Goal: Information Seeking & Learning: Check status

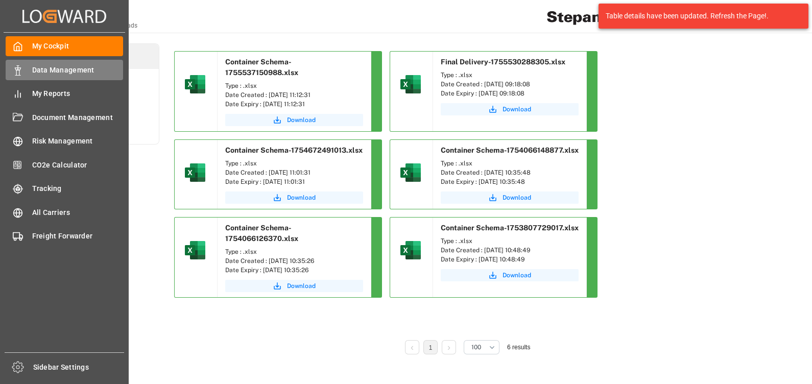
click at [37, 66] on span "Data Management" at bounding box center [77, 70] width 91 height 11
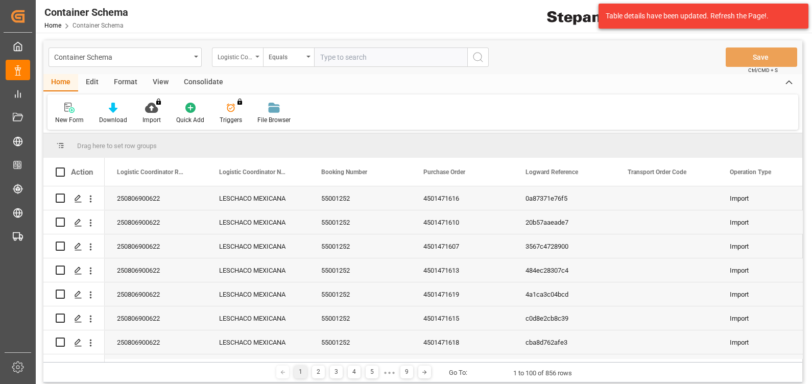
click at [248, 59] on div "Logistic Coordinator Reference Number" at bounding box center [234, 56] width 35 height 12
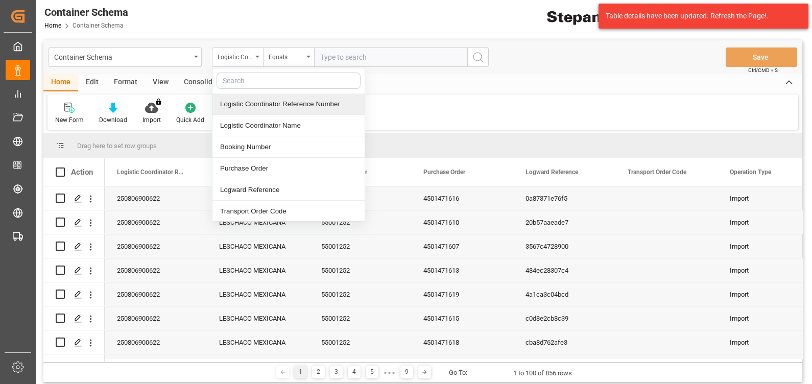
click at [286, 102] on div "Logistic Coordinator Reference Number" at bounding box center [288, 103] width 152 height 21
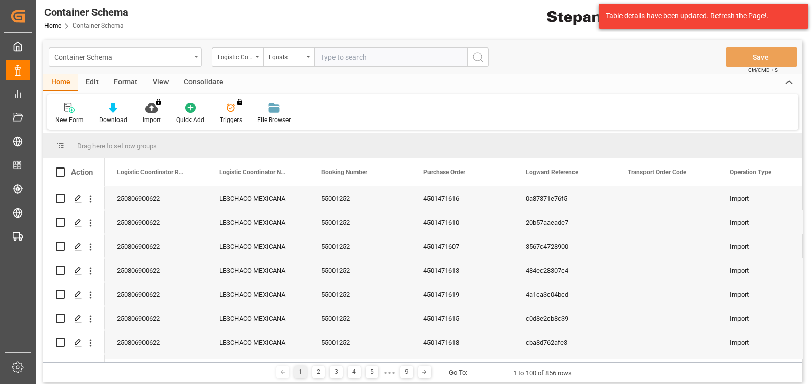
click at [181, 54] on div "Container Schema" at bounding box center [122, 56] width 136 height 13
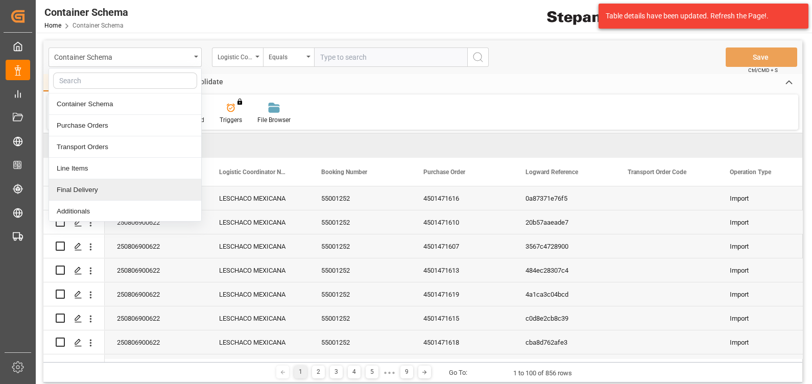
click at [103, 189] on div "Final Delivery" at bounding box center [125, 189] width 152 height 21
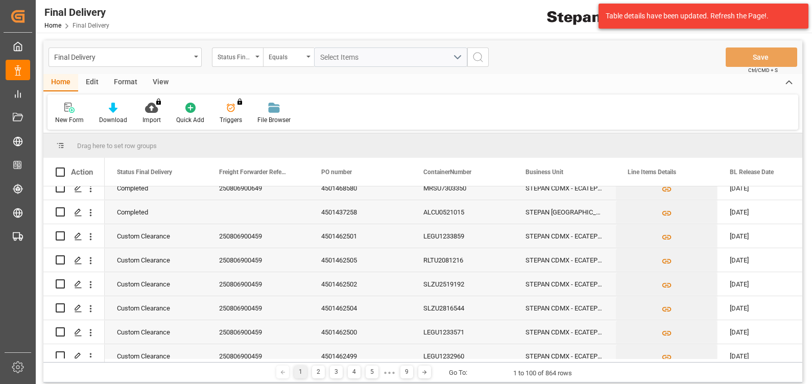
scroll to position [540, 0]
click at [242, 286] on div "250806900459" at bounding box center [258, 282] width 102 height 23
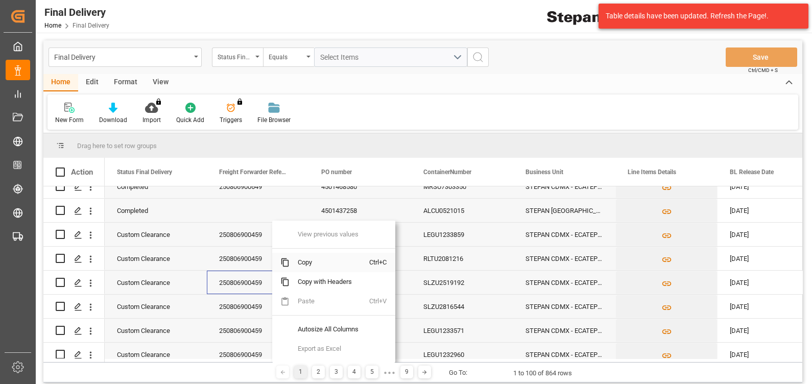
click at [314, 262] on span "Copy" at bounding box center [329, 262] width 80 height 19
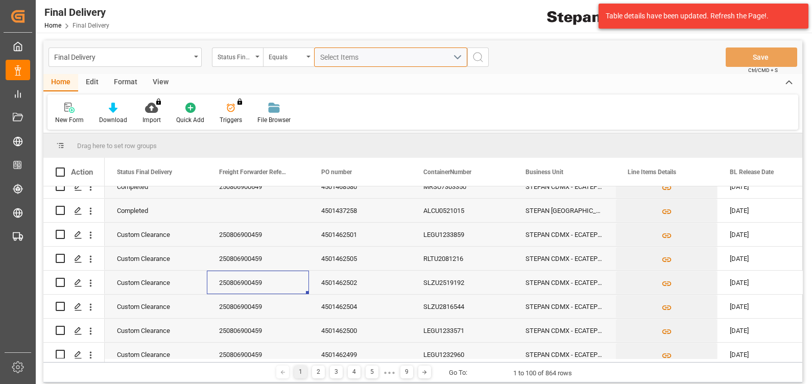
click at [337, 50] on button "Select Items" at bounding box center [390, 56] width 153 height 19
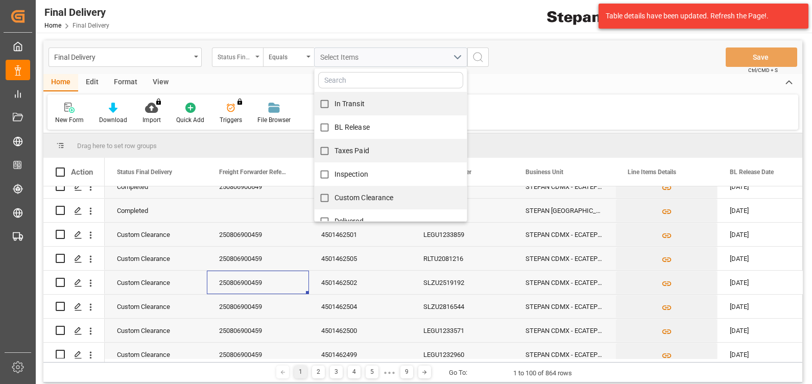
click at [258, 56] on icon "open menu" at bounding box center [257, 57] width 4 height 2
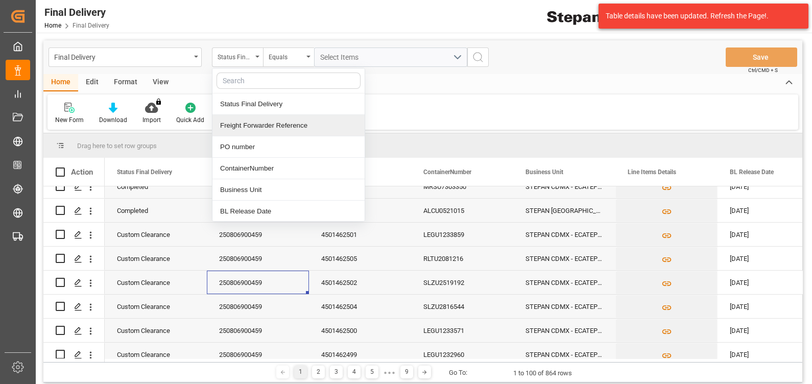
click at [243, 125] on div "Freight Forwarder Reference" at bounding box center [288, 125] width 152 height 21
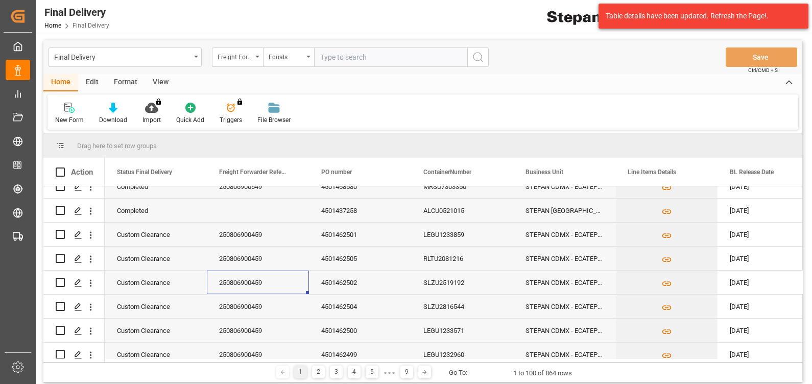
click at [341, 57] on input "text" at bounding box center [390, 56] width 153 height 19
type input "250806900459"
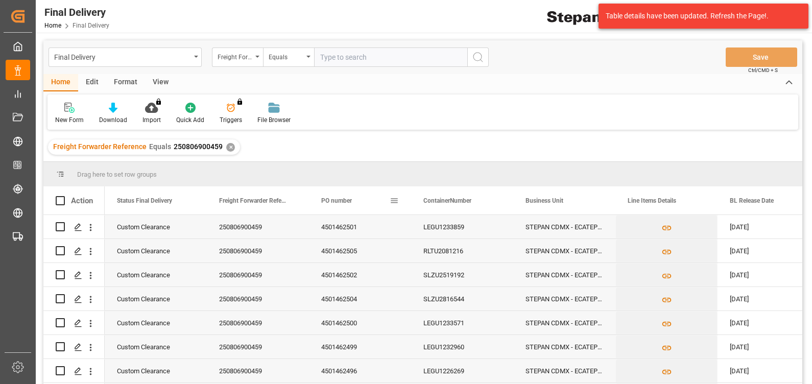
click at [349, 204] on div "PO number" at bounding box center [355, 200] width 68 height 28
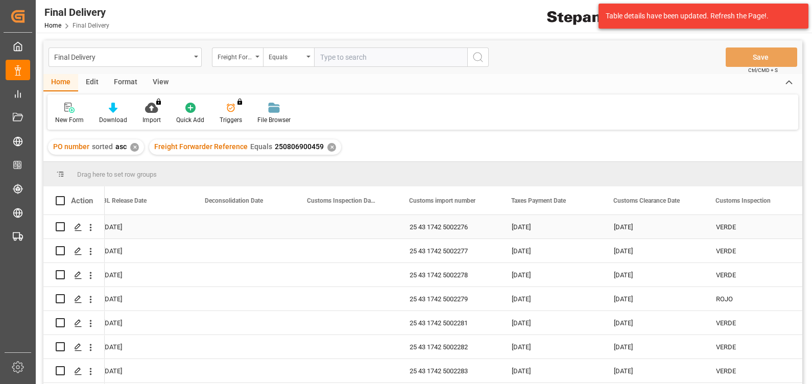
click at [450, 223] on div "25 43 1742 5002276" at bounding box center [448, 226] width 102 height 23
drag, startPoint x: 434, startPoint y: 227, endPoint x: 477, endPoint y: 225, distance: 43.5
click at [477, 225] on div "25 43 1742 5002276" at bounding box center [448, 226] width 102 height 23
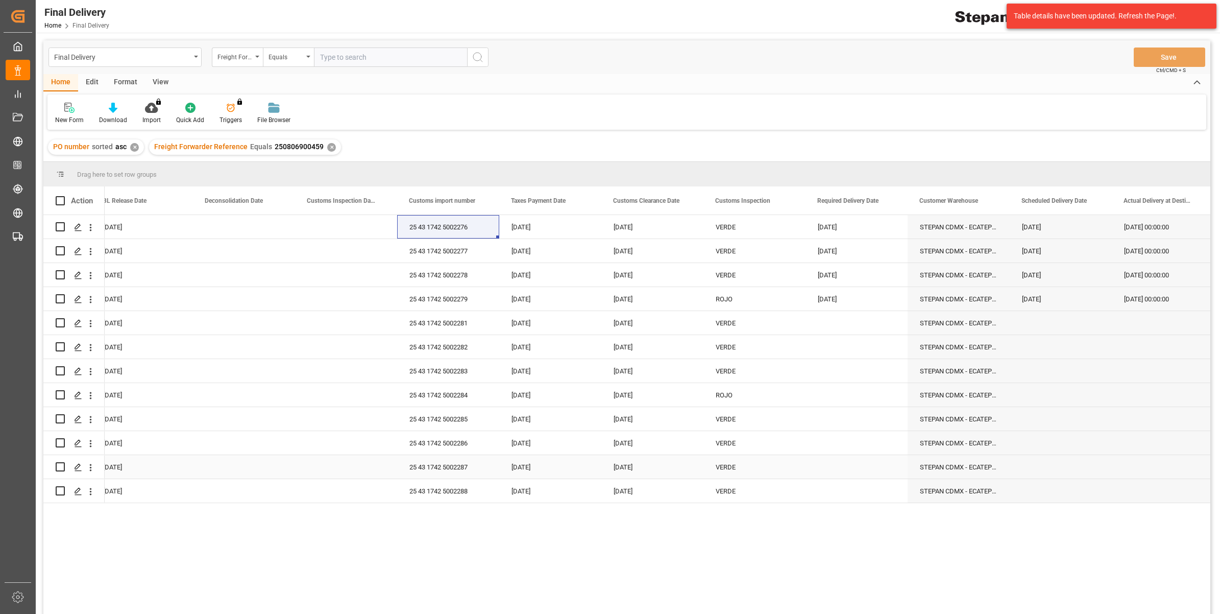
scroll to position [151, 0]
